Goal: Find specific page/section: Find specific page/section

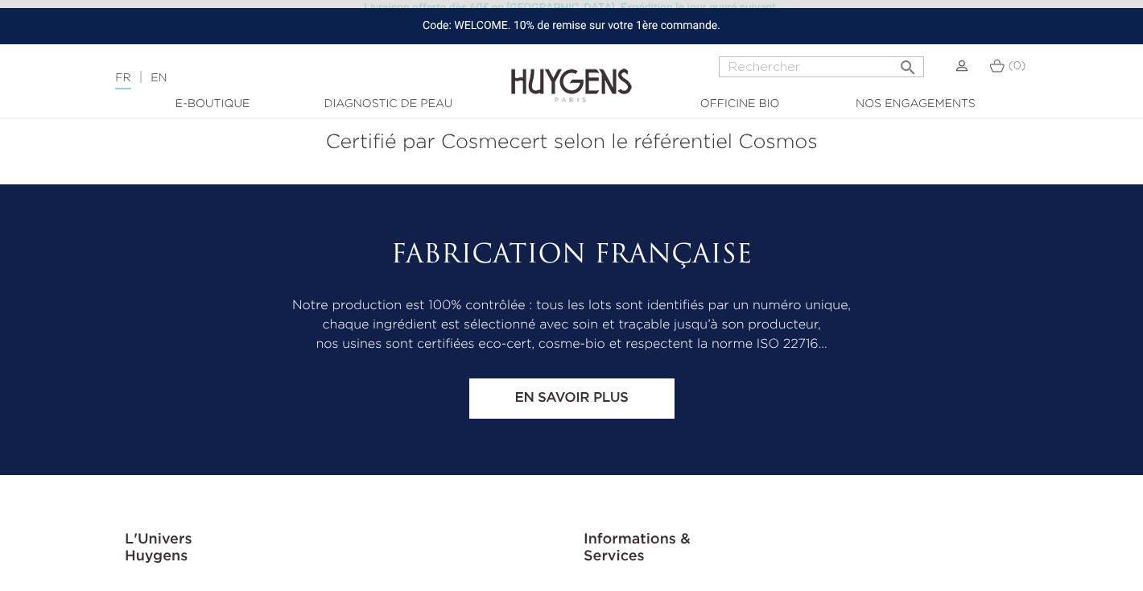
scroll to position [3390, 0]
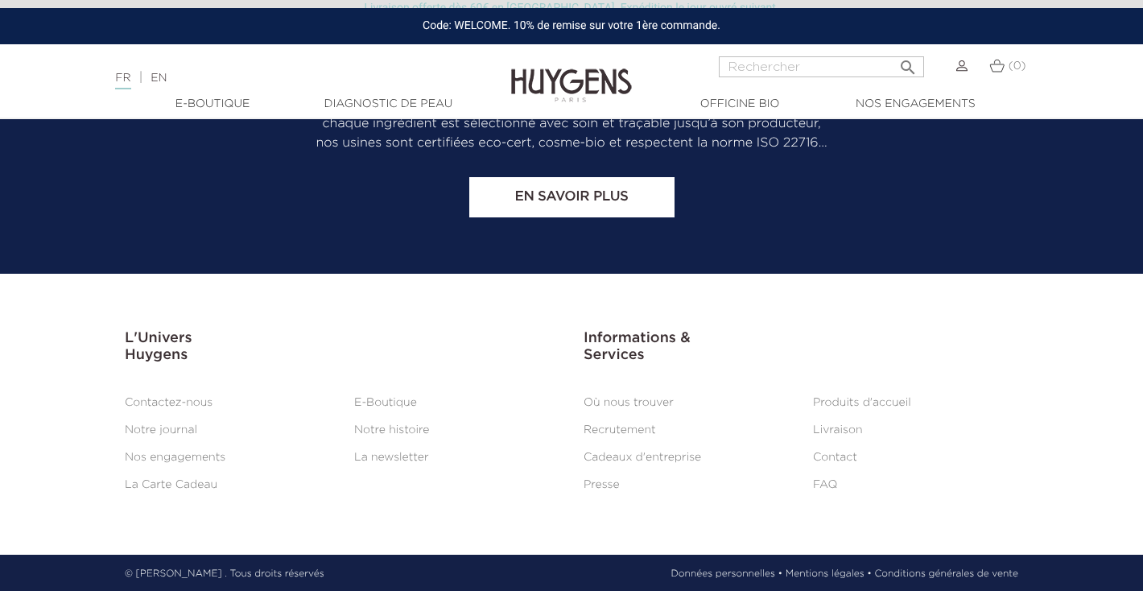
click at [656, 398] on link "Où nous trouver" at bounding box center [629, 402] width 90 height 11
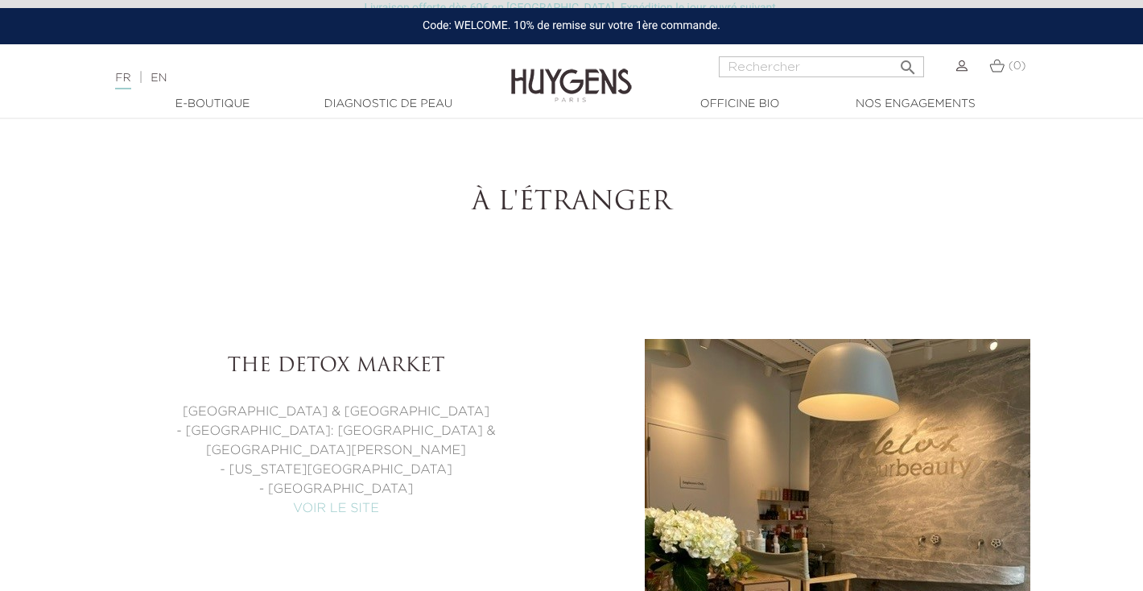
select select "FR"
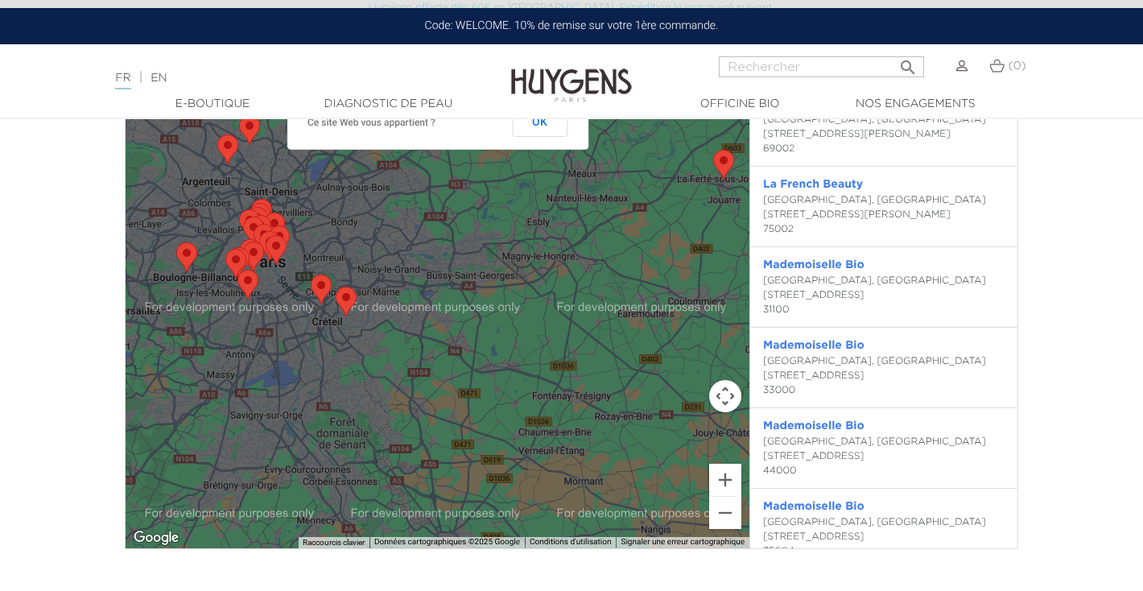
scroll to position [2963, 0]
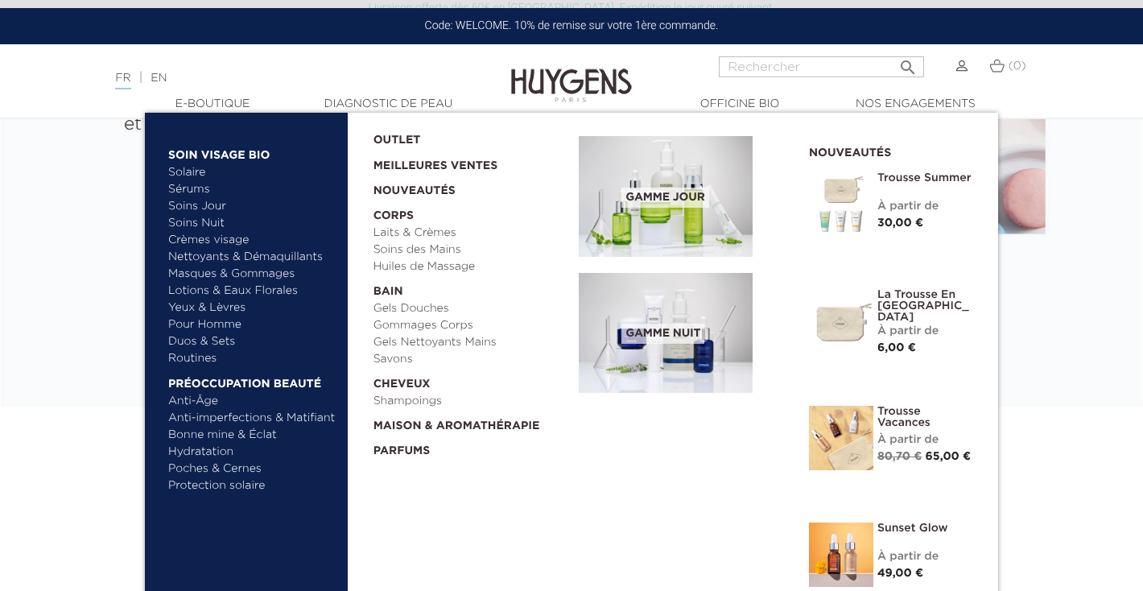
click at [442, 432] on link "  Maison & Aromathérapie" at bounding box center [471, 422] width 195 height 25
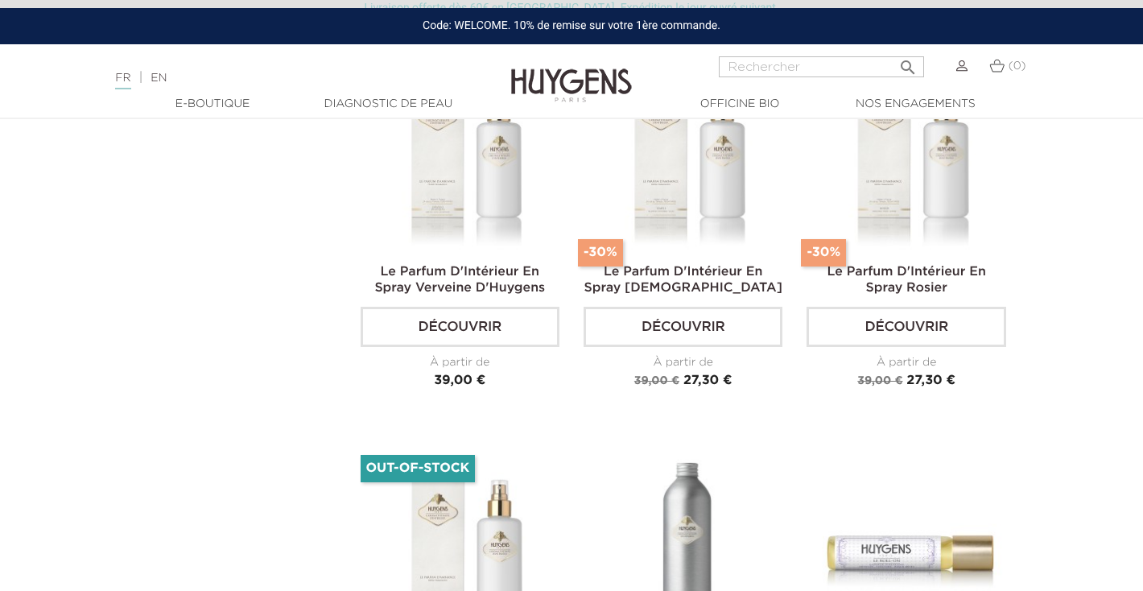
scroll to position [1622, 0]
